Goal: Check status: Check status

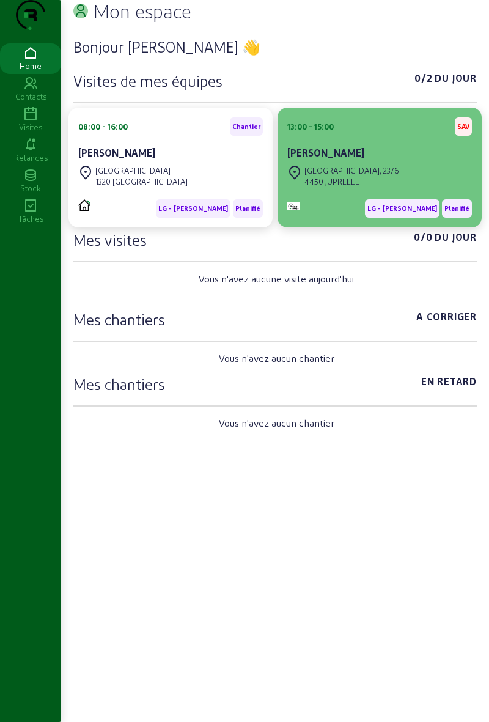
click at [376, 176] on div "[GEOGRAPHIC_DATA], 23/6" at bounding box center [351, 170] width 95 height 11
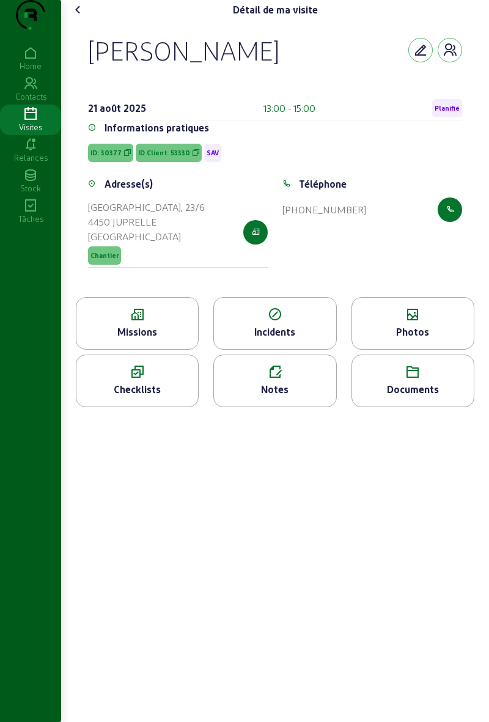
click at [119, 339] on div "Missions" at bounding box center [137, 331] width 122 height 15
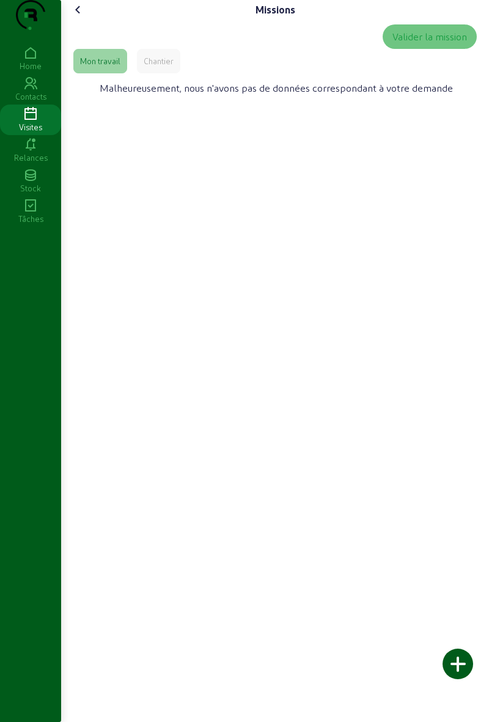
click at [160, 67] on div "Chantier" at bounding box center [159, 61] width 30 height 11
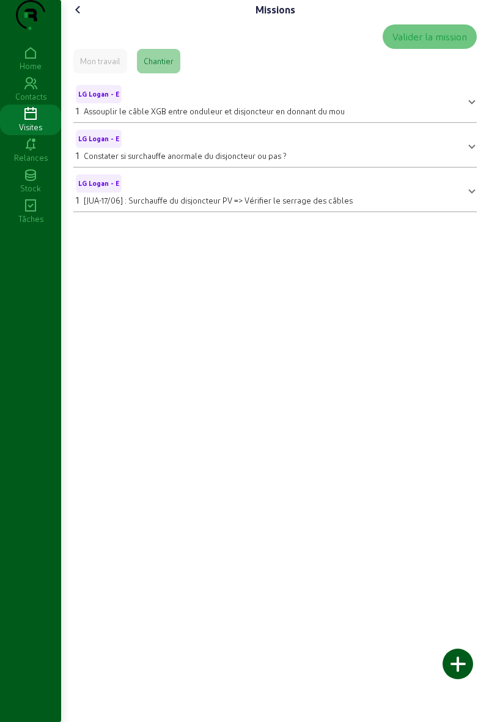
click at [78, 17] on icon at bounding box center [78, 9] width 15 height 15
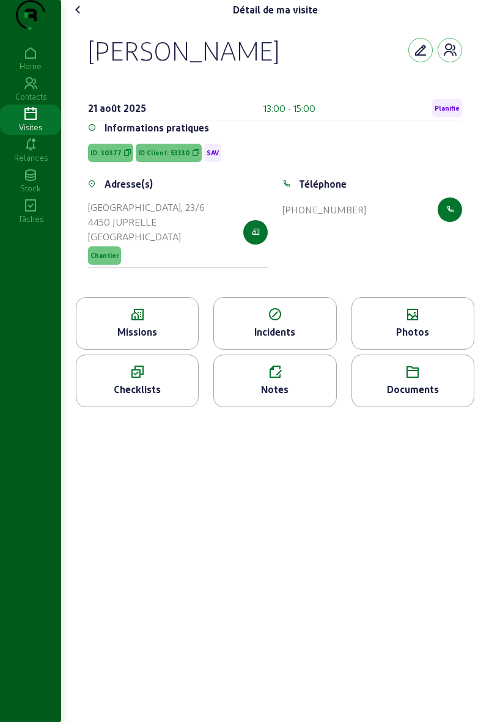
click at [126, 322] on icon at bounding box center [137, 314] width 122 height 15
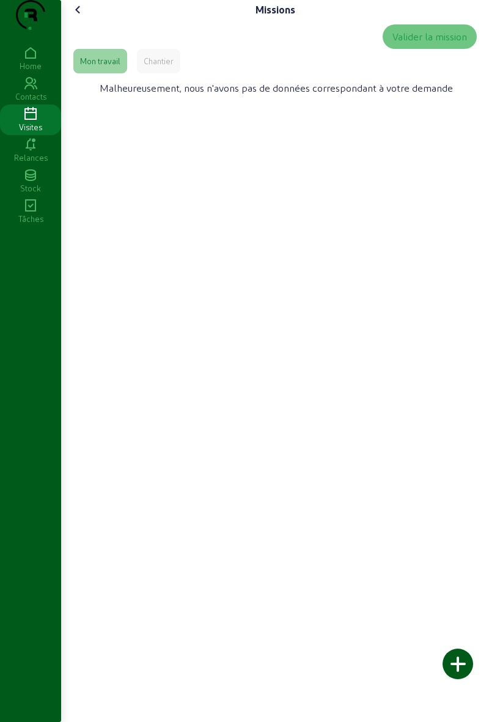
click at [145, 67] on div "Chantier" at bounding box center [159, 61] width 30 height 11
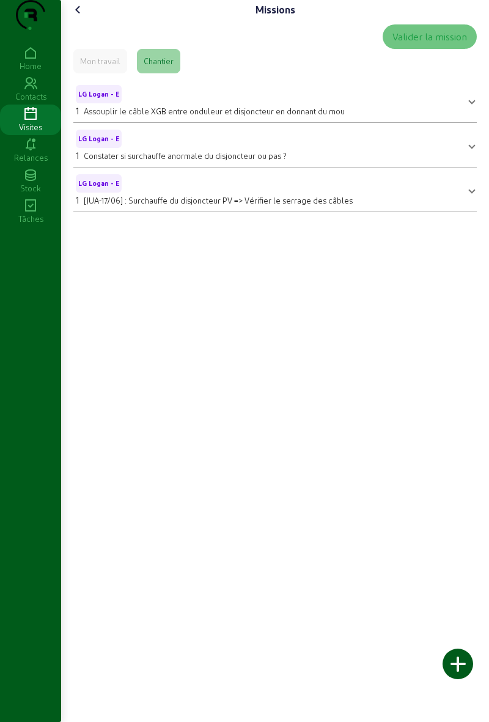
click at [88, 20] on cam-font-icon at bounding box center [78, 10] width 20 height 20
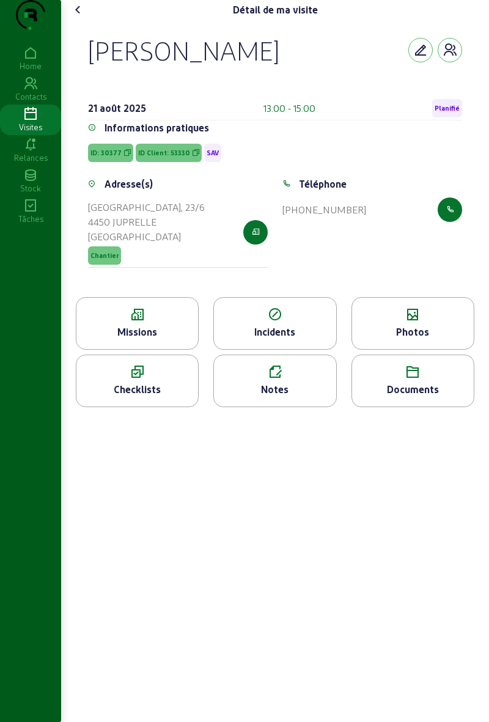
click at [387, 322] on icon at bounding box center [413, 314] width 122 height 15
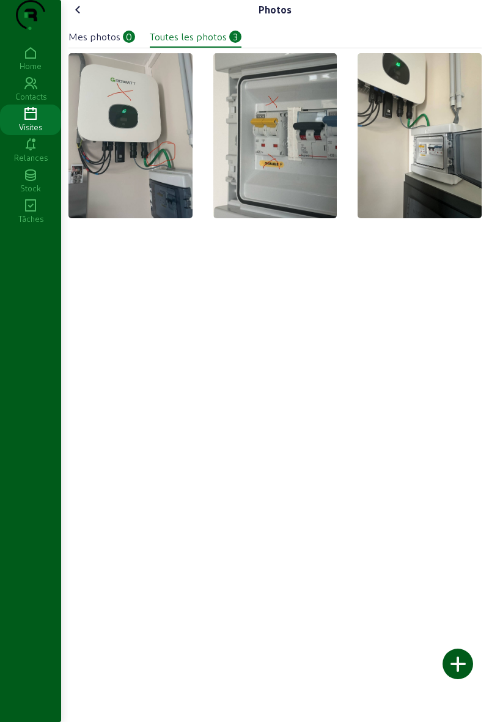
click at [372, 175] on img at bounding box center [419, 135] width 124 height 165
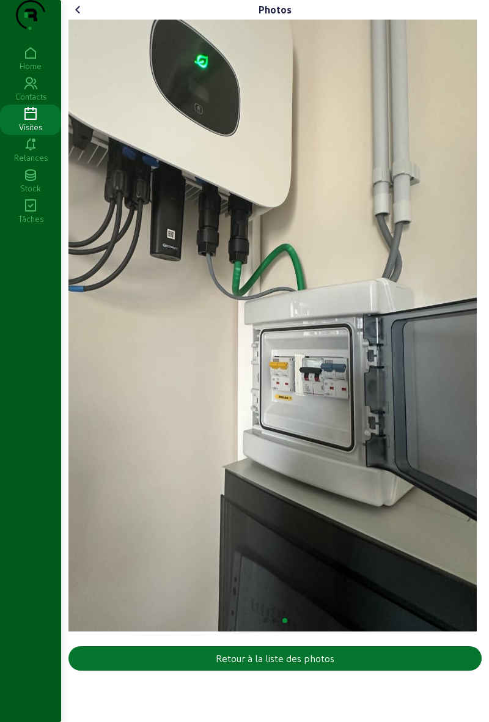
click at [83, 17] on icon at bounding box center [78, 9] width 15 height 15
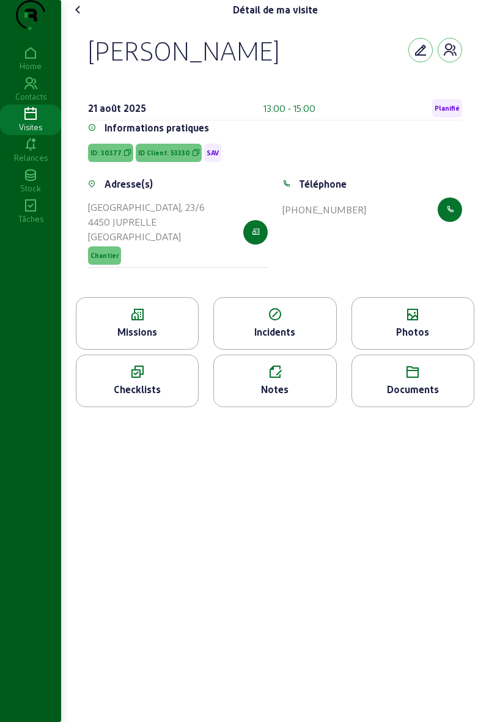
click at [78, 17] on icon at bounding box center [78, 9] width 15 height 15
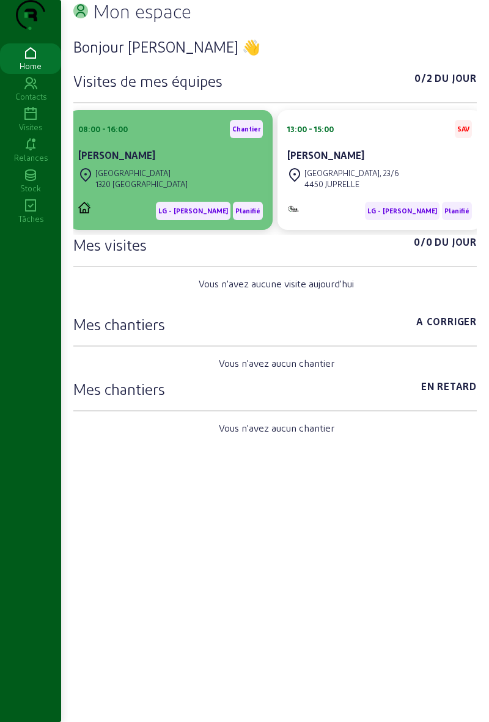
click at [128, 165] on div "[PERSON_NAME]" at bounding box center [170, 156] width 185 height 17
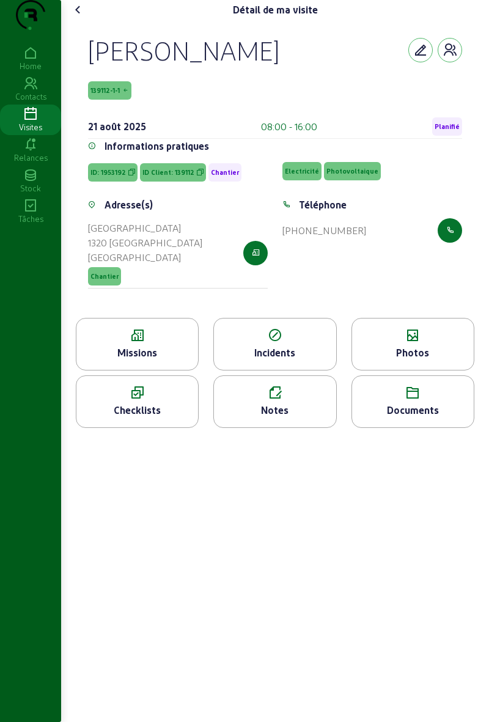
click at [148, 360] on div "Missions" at bounding box center [137, 352] width 122 height 15
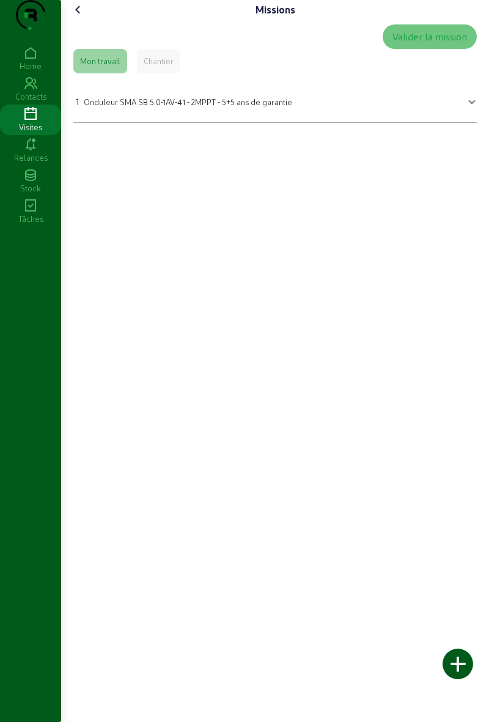
click at [81, 17] on icon at bounding box center [78, 9] width 15 height 15
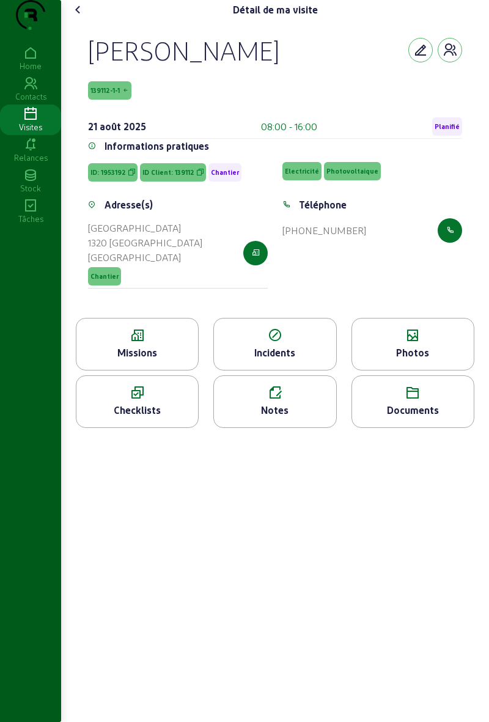
click at [133, 343] on icon at bounding box center [137, 335] width 122 height 15
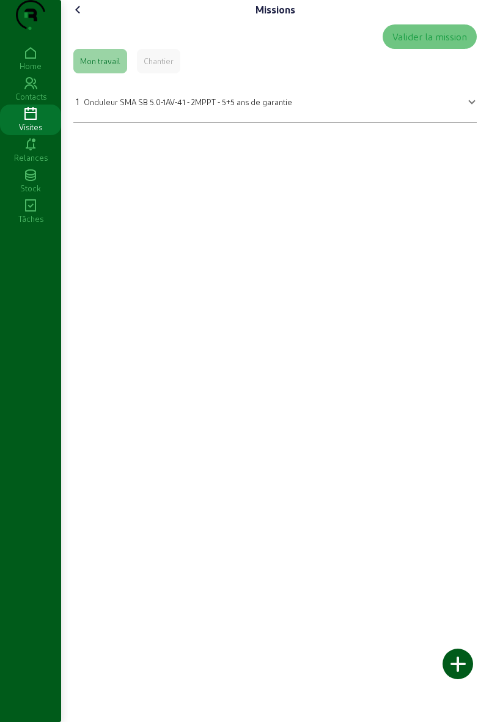
click at [82, 17] on icon at bounding box center [78, 9] width 15 height 15
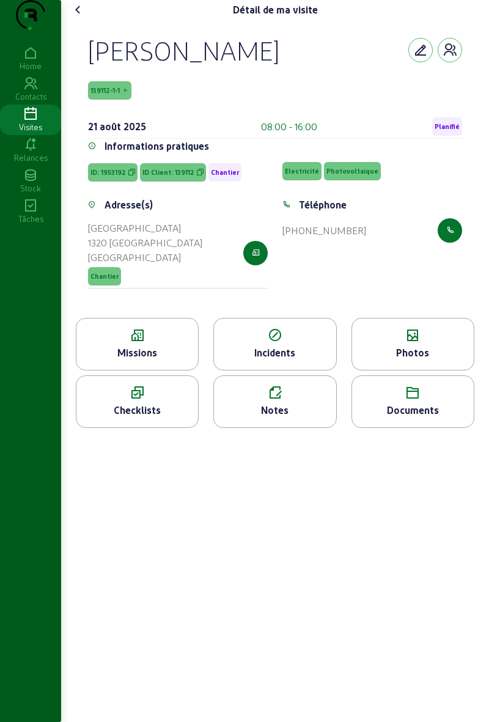
click at [390, 368] on div "Photos" at bounding box center [412, 344] width 123 height 53
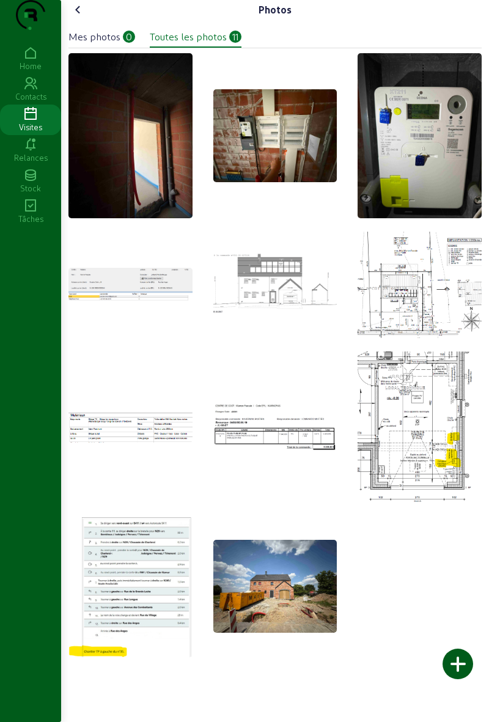
click at [110, 578] on img at bounding box center [130, 586] width 124 height 142
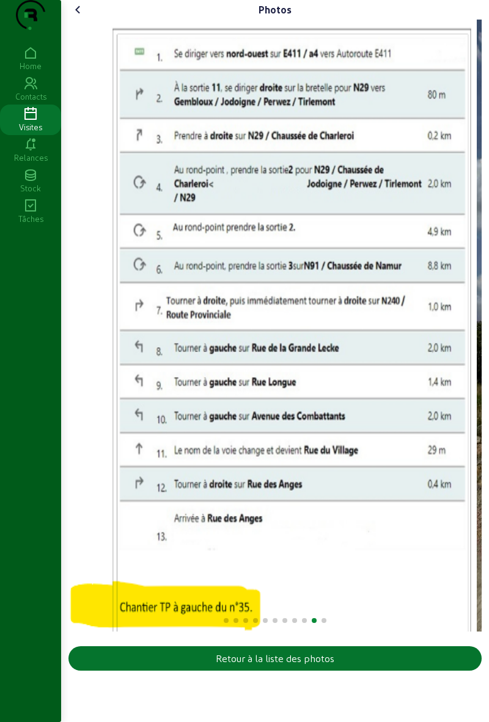
click at [84, 20] on cam-font-icon at bounding box center [78, 10] width 20 height 20
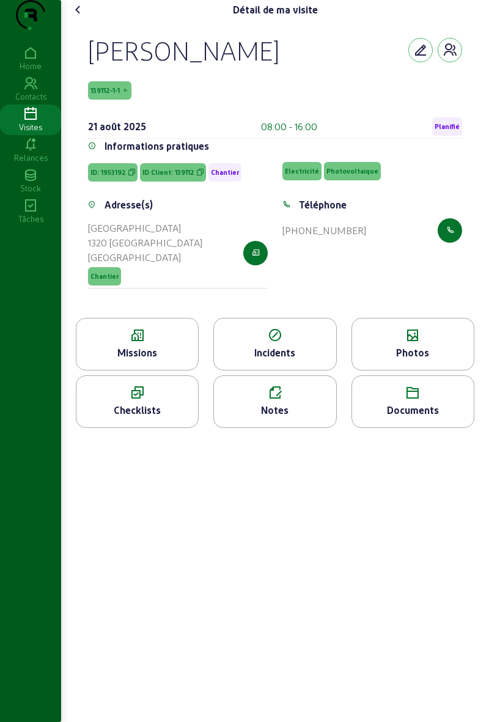
click at [43, 122] on icon at bounding box center [30, 114] width 61 height 15
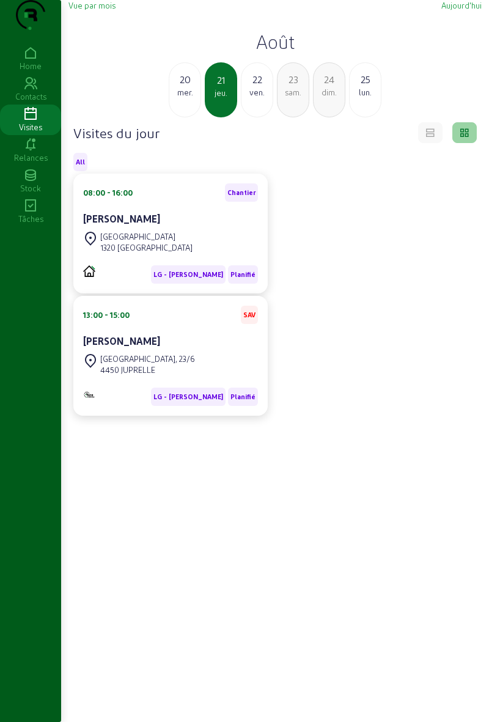
click at [193, 98] on div "mer." at bounding box center [184, 92] width 31 height 11
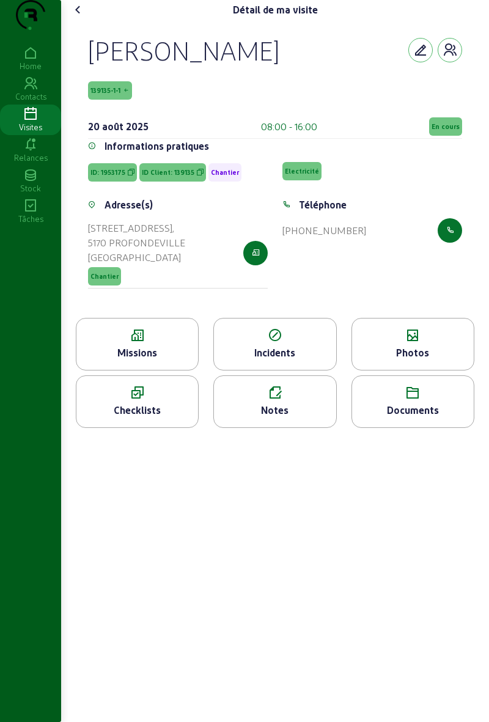
click at [453, 136] on span "En cours" at bounding box center [445, 126] width 33 height 18
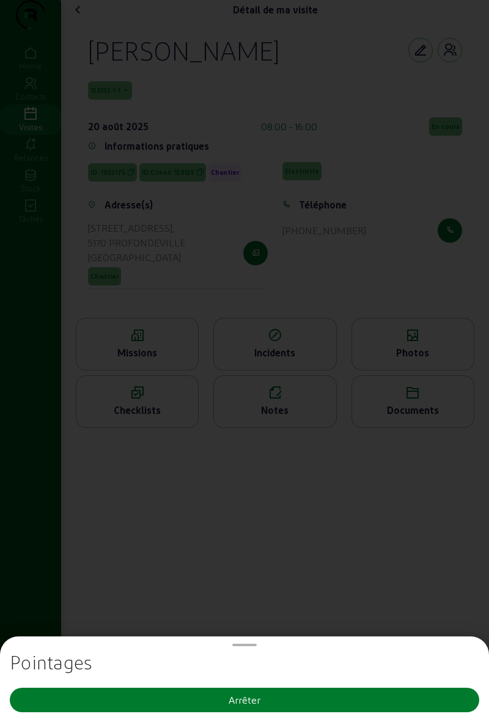
click at [415, 705] on button "Arrêter" at bounding box center [244, 699] width 469 height 24
